Goal: Task Accomplishment & Management: Manage account settings

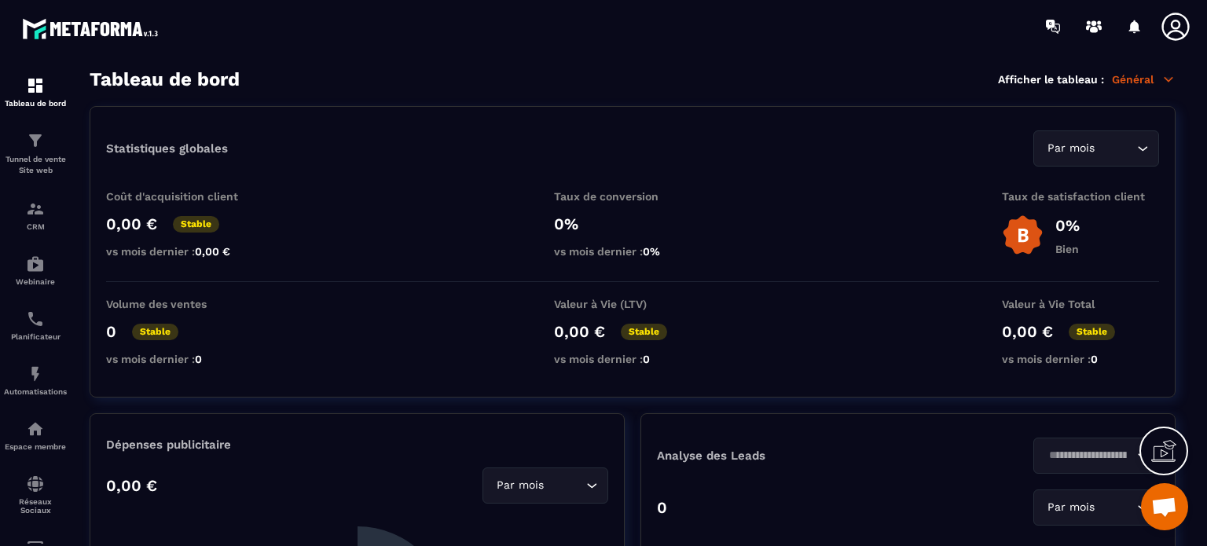
scroll to position [14910, 0]
click at [37, 160] on p "Tunnel de vente Site web" at bounding box center [35, 165] width 63 height 22
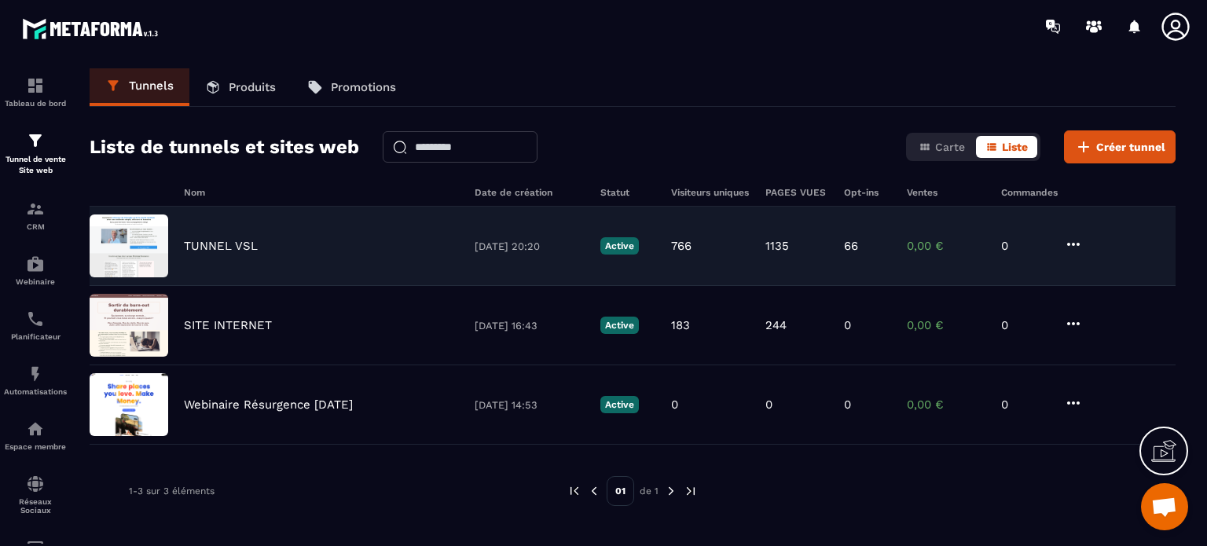
click at [207, 242] on p "TUNNEL VSL" at bounding box center [221, 246] width 74 height 14
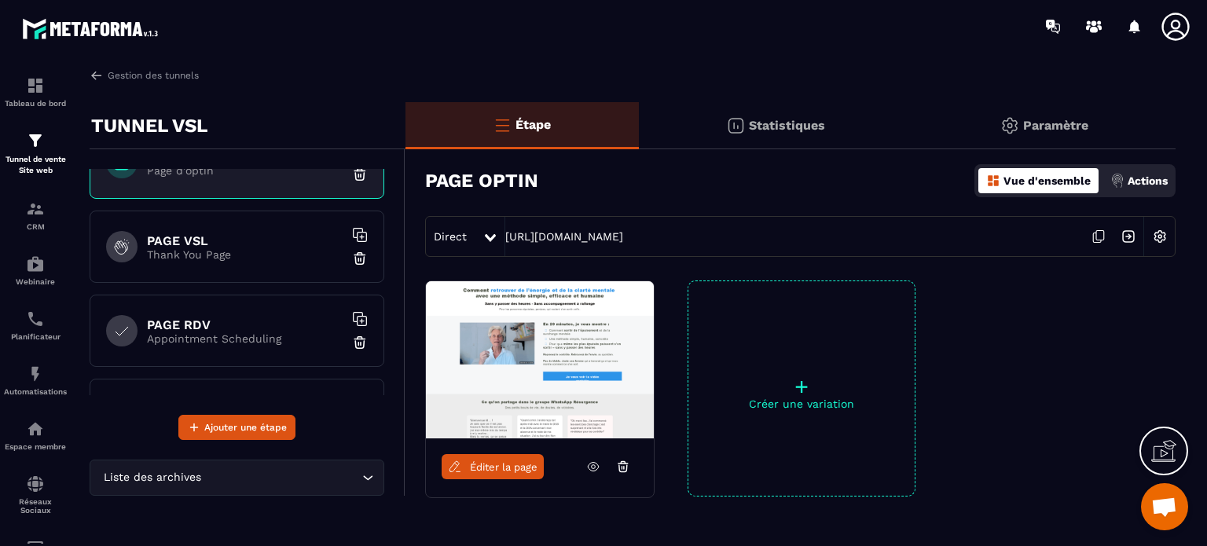
scroll to position [192, 0]
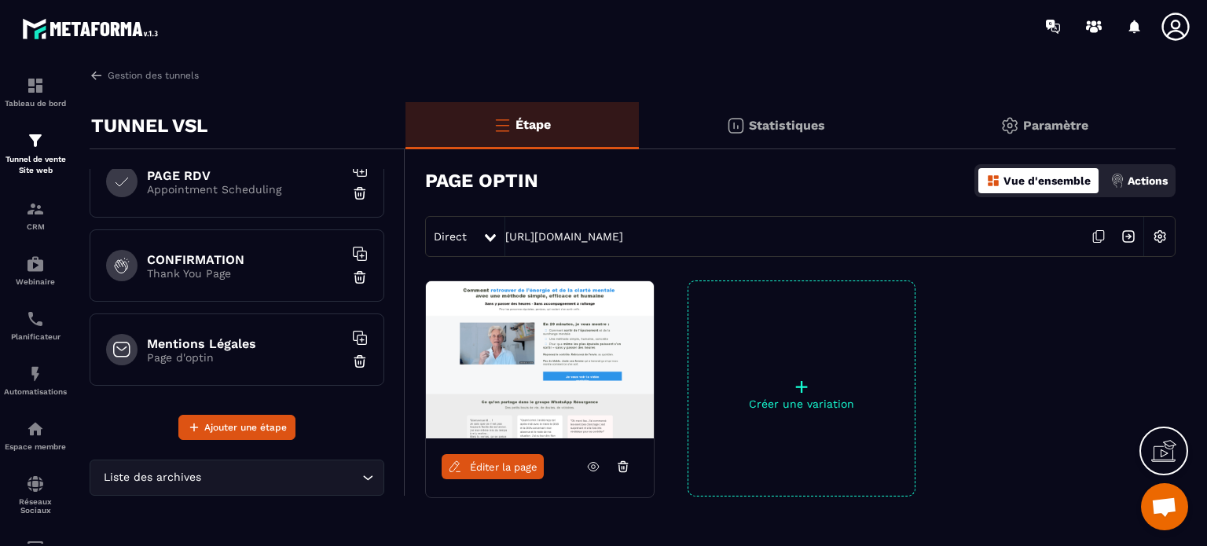
click at [201, 259] on h6 "CONFIRMATION" at bounding box center [245, 259] width 196 height 15
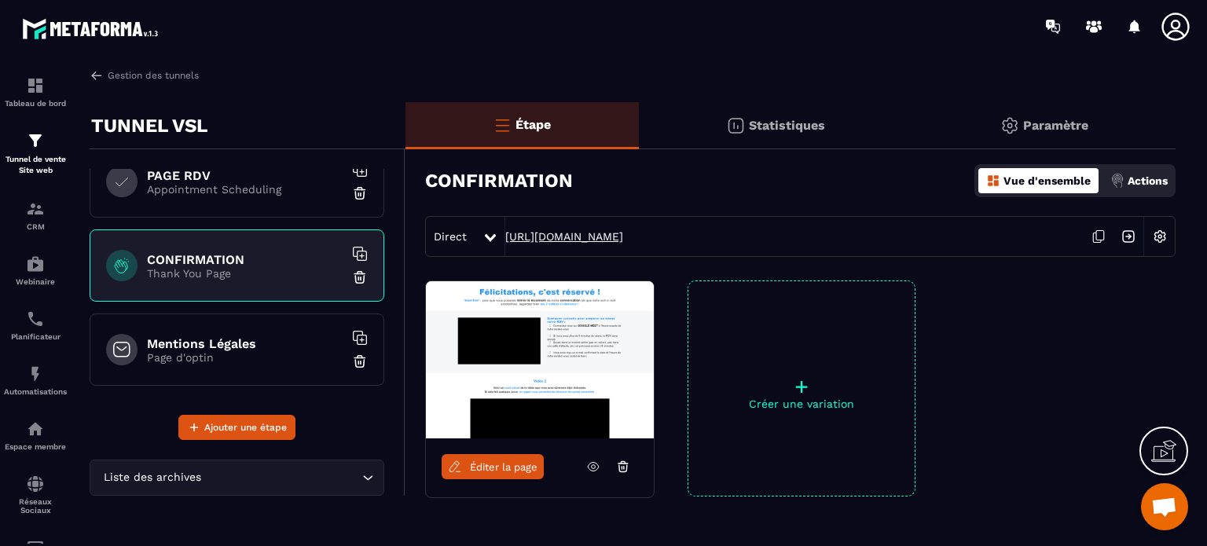
click at [575, 235] on link "[URL][DOMAIN_NAME]" at bounding box center [564, 236] width 118 height 13
drag, startPoint x: 726, startPoint y: 235, endPoint x: 506, endPoint y: 235, distance: 220.1
click at [505, 235] on div "Direct [URL][DOMAIN_NAME]" at bounding box center [800, 236] width 751 height 41
copy link "[URL][DOMAIN_NAME]"
click at [1158, 502] on span "Ouvrir le chat" at bounding box center [1164, 508] width 26 height 22
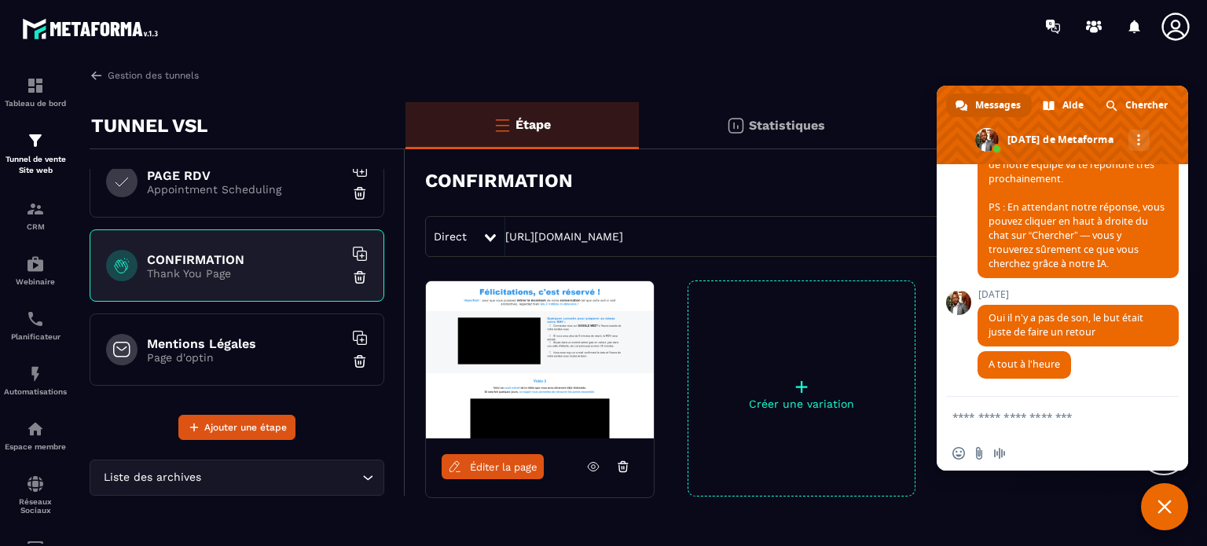
click at [988, 418] on textarea "Entrez votre message..." at bounding box center [1045, 417] width 185 height 14
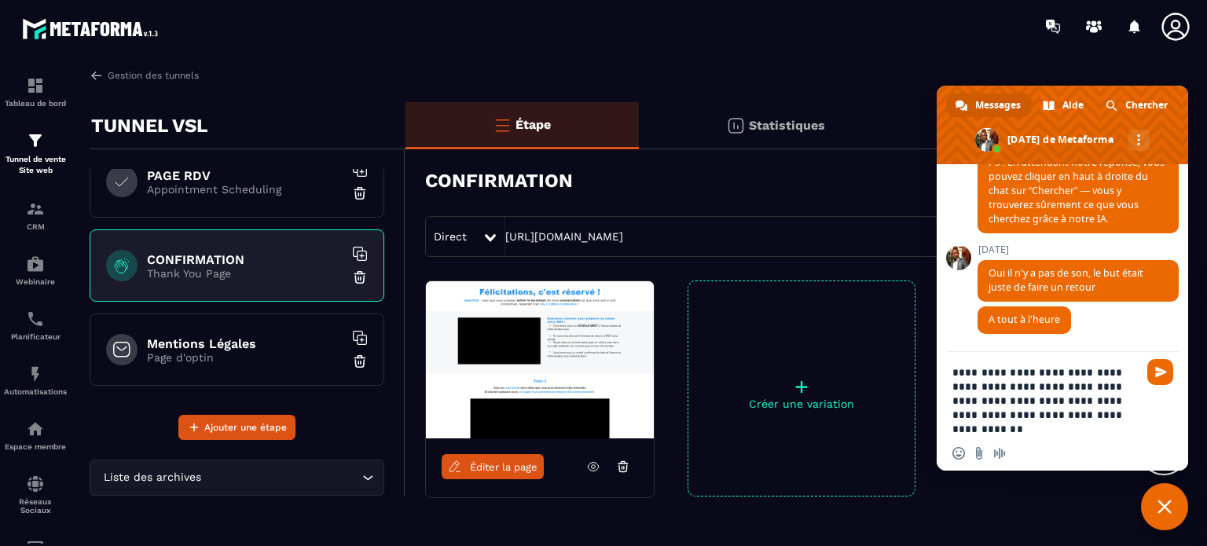
type textarea "**********"
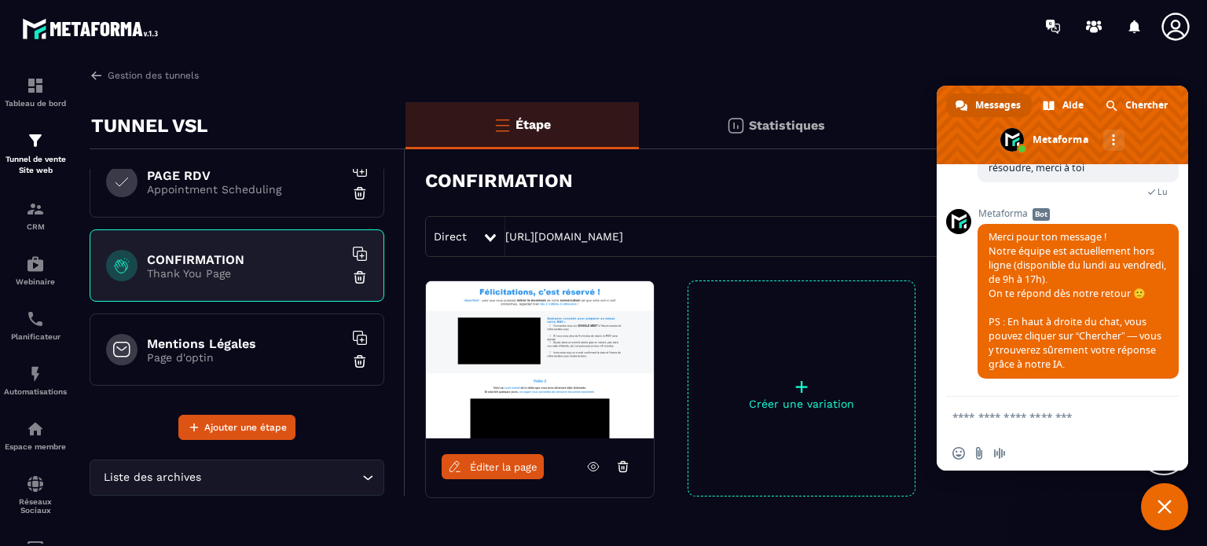
scroll to position [15155, 0]
drag, startPoint x: 720, startPoint y: 237, endPoint x: 504, endPoint y: 229, distance: 216.3
click at [502, 228] on div "Direct [URL][DOMAIN_NAME]" at bounding box center [800, 236] width 751 height 41
copy div "[URL][DOMAIN_NAME]"
click at [572, 236] on link "[URL][DOMAIN_NAME]" at bounding box center [564, 236] width 118 height 13
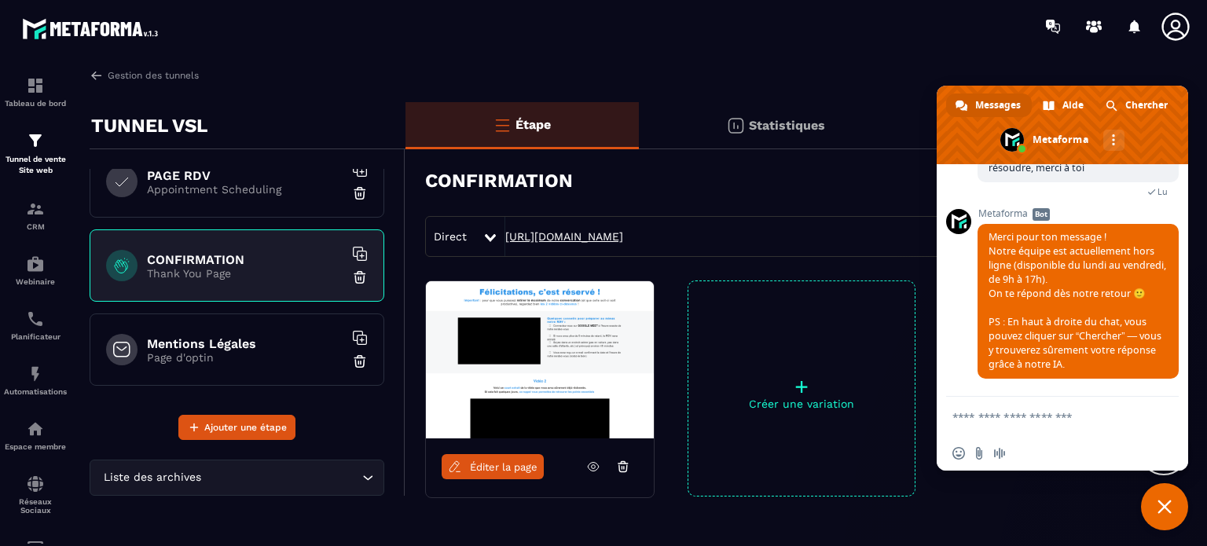
copy div "[URL][DOMAIN_NAME]"
click at [564, 235] on link "[URL][DOMAIN_NAME]" at bounding box center [564, 236] width 118 height 13
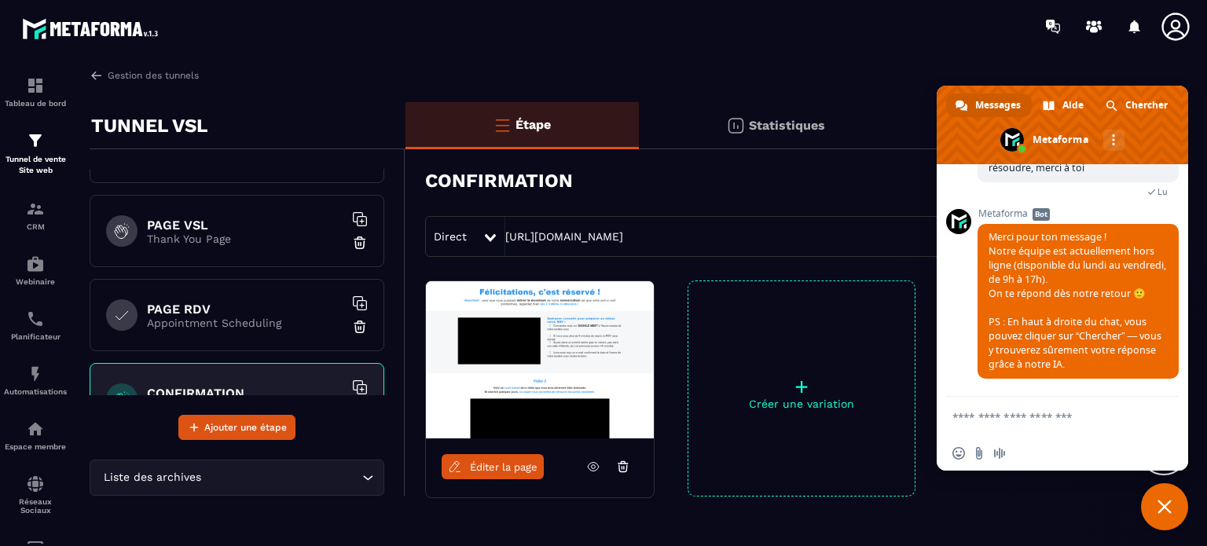
scroll to position [0, 0]
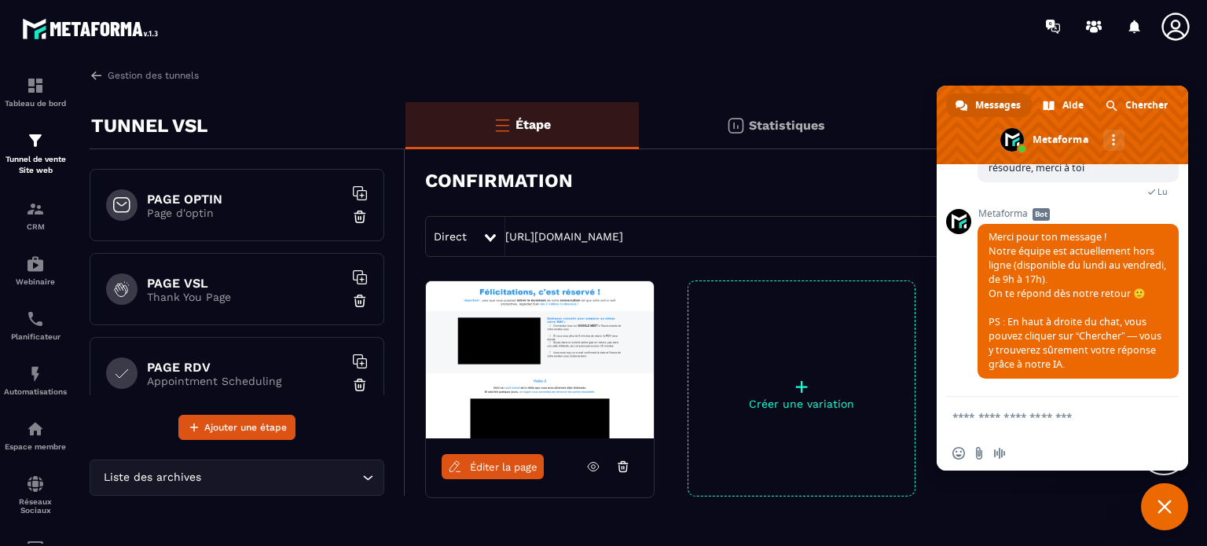
click at [173, 197] on h6 "PAGE OPTIN" at bounding box center [245, 199] width 196 height 15
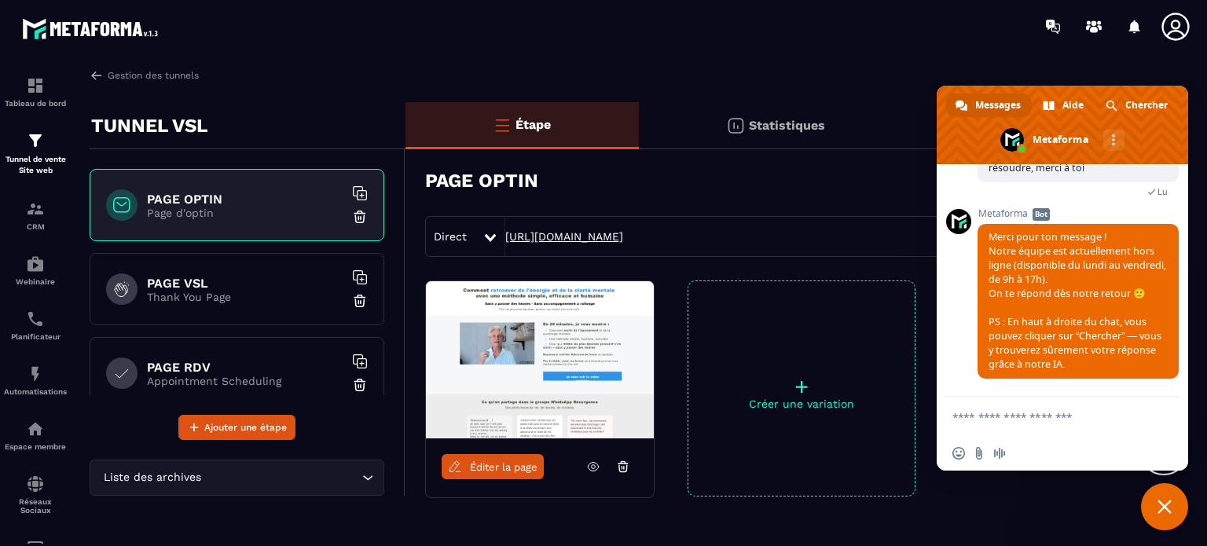
click at [548, 236] on link "[URL][DOMAIN_NAME]" at bounding box center [564, 236] width 118 height 13
